Goal: Task Accomplishment & Management: Manage account settings

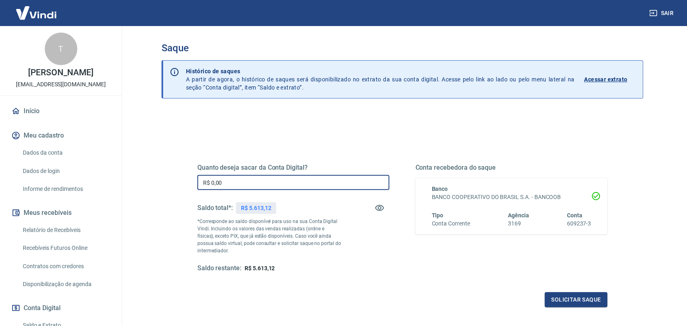
click at [266, 186] on input "R$ 0,00" at bounding box center [293, 182] width 192 height 15
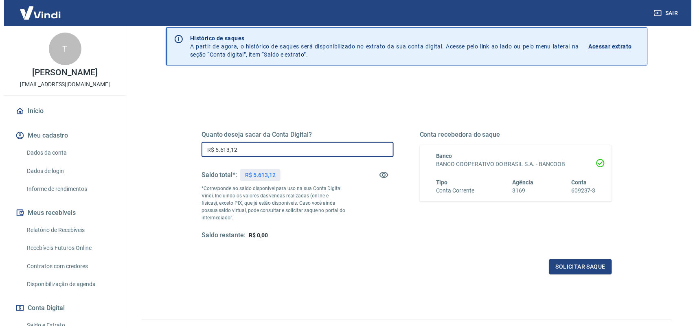
scroll to position [51, 0]
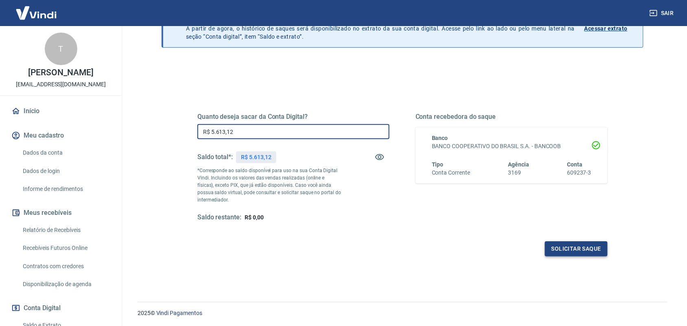
type input "R$ 5.613,12"
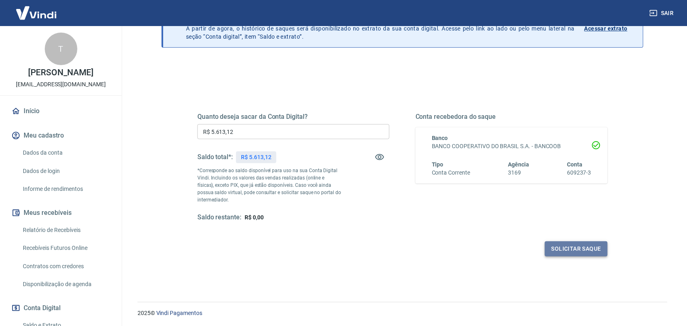
click at [551, 254] on button "Solicitar saque" at bounding box center [576, 248] width 63 height 15
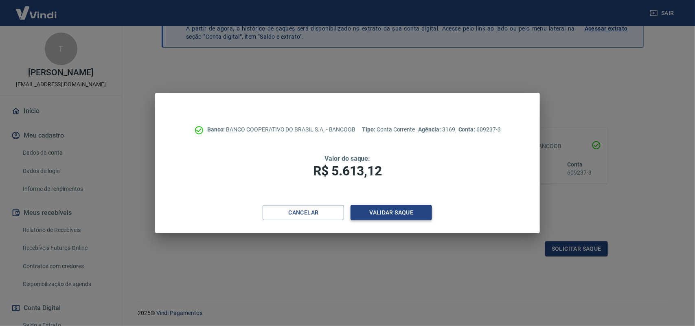
click at [377, 216] on button "Validar saque" at bounding box center [390, 212] width 81 height 15
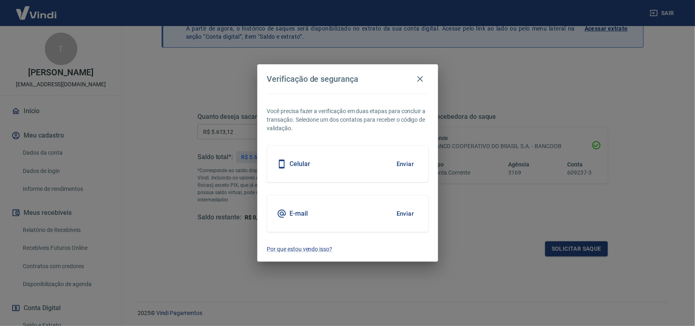
click at [407, 214] on button "Enviar" at bounding box center [405, 213] width 26 height 17
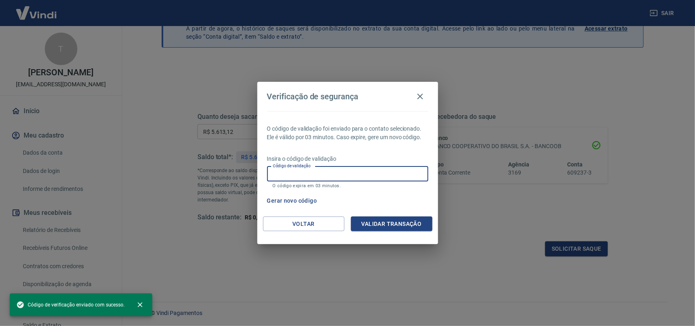
click at [295, 176] on input "Código de validação" at bounding box center [347, 173] width 161 height 15
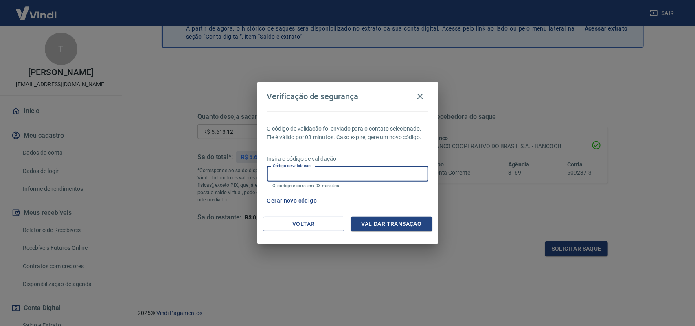
paste input "460128"
type input "460128"
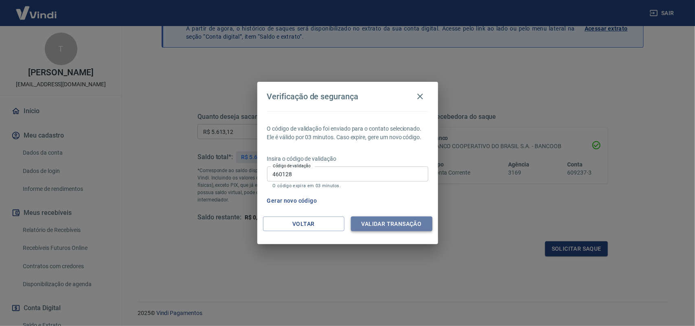
click at [389, 220] on button "Validar transação" at bounding box center [391, 223] width 81 height 15
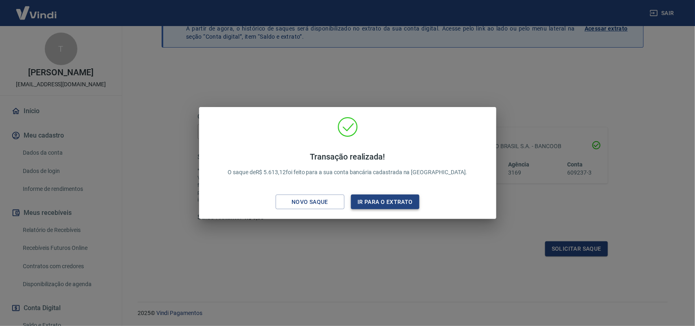
click at [373, 202] on button "Ir para o extrato" at bounding box center [385, 202] width 69 height 15
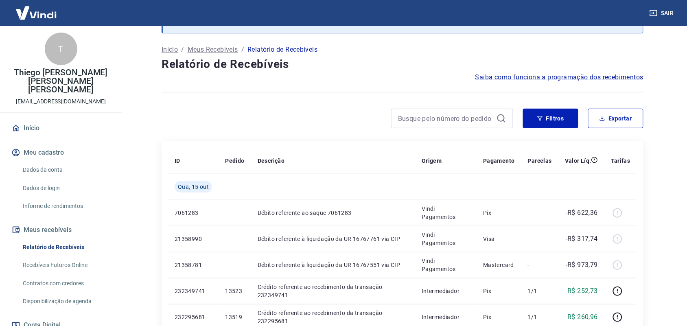
scroll to position [51, 0]
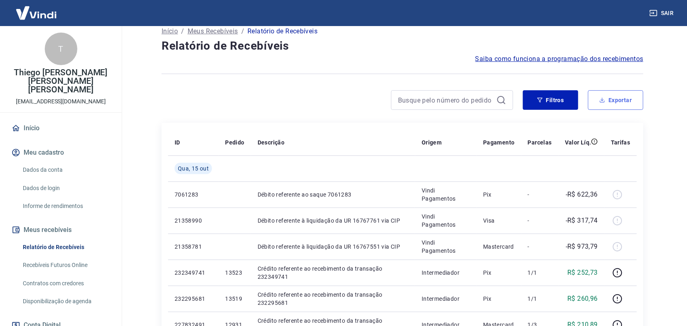
click at [625, 106] on button "Exportar" at bounding box center [615, 100] width 55 height 20
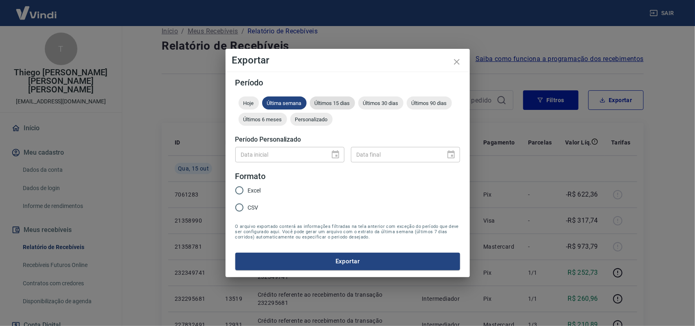
click at [335, 104] on span "Últimos 15 dias" at bounding box center [332, 103] width 45 height 6
drag, startPoint x: 238, startPoint y: 186, endPoint x: 318, endPoint y: 231, distance: 91.8
click at [238, 186] on input "Excel" at bounding box center [239, 190] width 17 height 17
radio input "true"
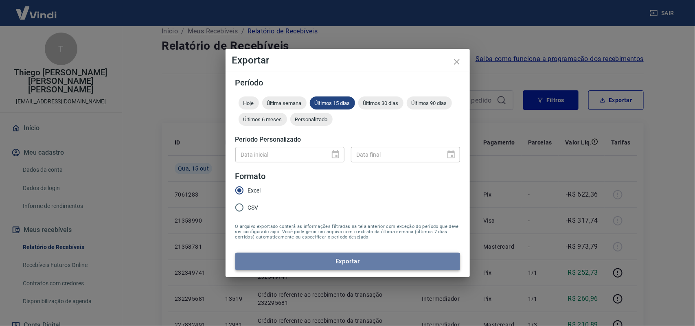
click at [335, 258] on button "Exportar" at bounding box center [347, 261] width 225 height 17
